Goal: Transaction & Acquisition: Purchase product/service

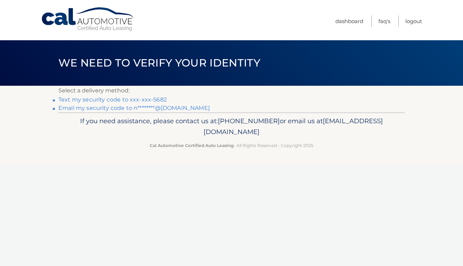
click at [135, 96] on link "Text my security code to xxx-xxx-5682" at bounding box center [112, 99] width 108 height 7
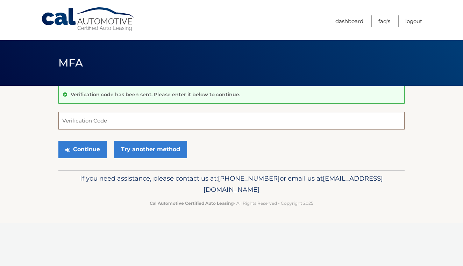
click at [118, 126] on input "Verification Code" at bounding box center [231, 120] width 346 height 17
type input "548154"
click at [92, 153] on button "Continue" at bounding box center [82, 148] width 49 height 17
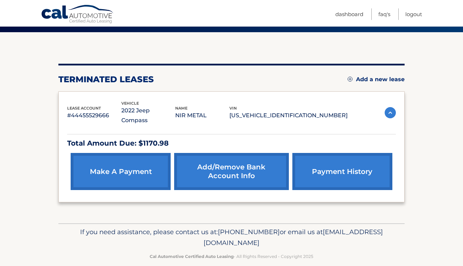
scroll to position [53, 0]
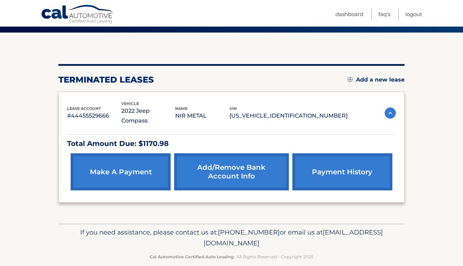
click at [132, 162] on link "make a payment" at bounding box center [121, 171] width 100 height 37
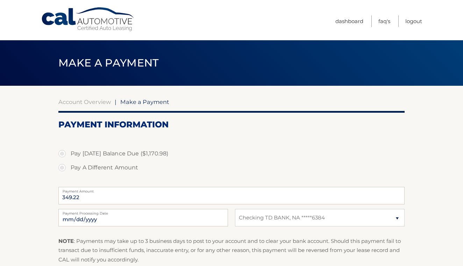
select select "Y2UwMDVkM2YtNmRmYy00NmNmLWE3OGUtYjU3ZTcxMjllNGNj"
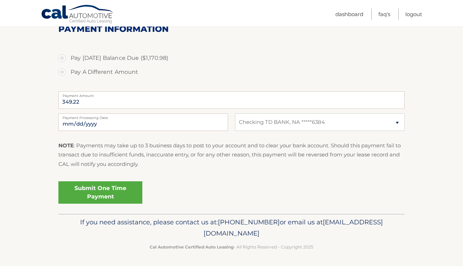
scroll to position [95, 0]
select select
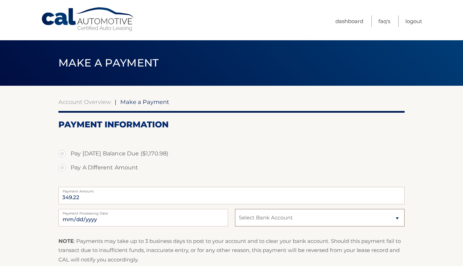
scroll to position [0, 0]
click at [64, 152] on label "Pay Today's Balance Due ($1,170.98)" at bounding box center [231, 153] width 346 height 14
click at [64, 152] on input "Pay Today's Balance Due ($1,170.98)" at bounding box center [64, 151] width 7 height 11
radio input "true"
type input "1170.98"
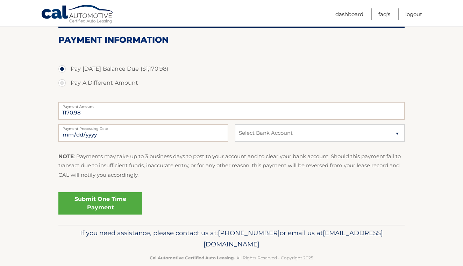
scroll to position [86, 0]
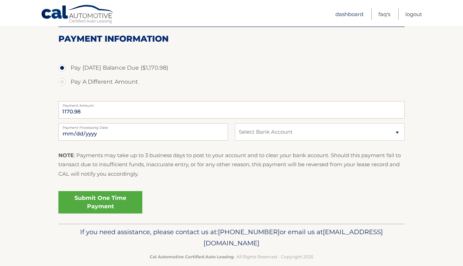
click at [355, 15] on link "Dashboard" at bounding box center [349, 14] width 28 height 12
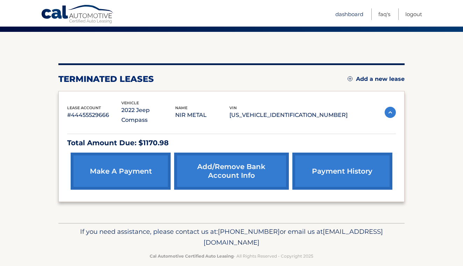
scroll to position [53, 0]
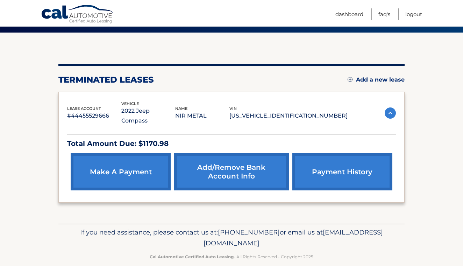
click at [223, 160] on link "Add/Remove bank account info" at bounding box center [231, 171] width 114 height 37
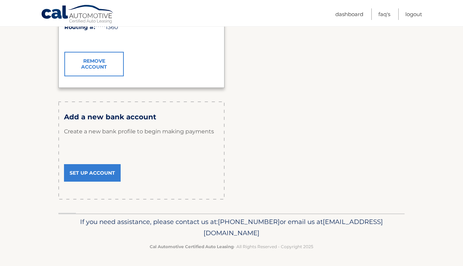
scroll to position [177, 0]
click at [81, 167] on link "Set Up Account" at bounding box center [92, 172] width 57 height 17
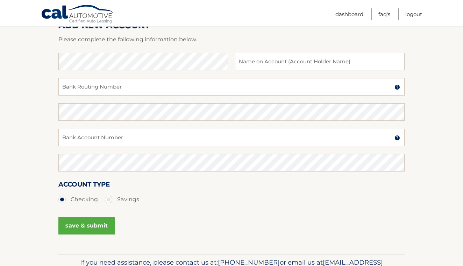
scroll to position [100, 0]
